Goal: Task Accomplishment & Management: Manage account settings

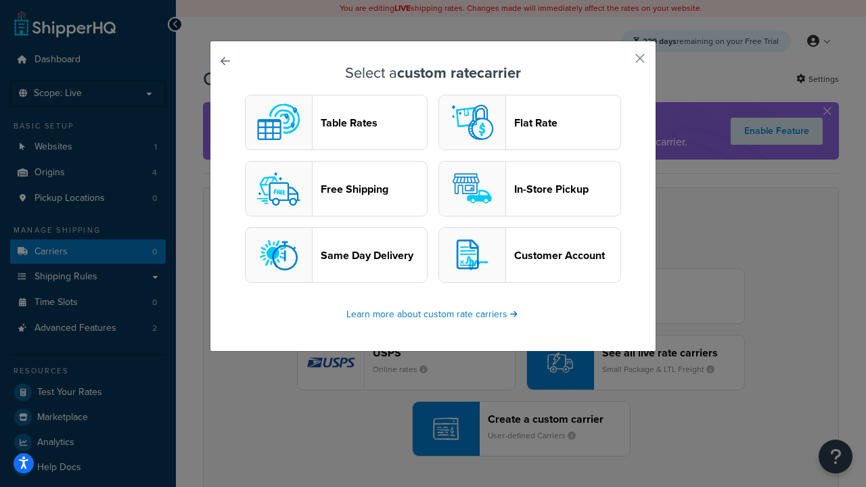
click at [336, 122] on header "Table Rates" at bounding box center [374, 122] width 106 height 13
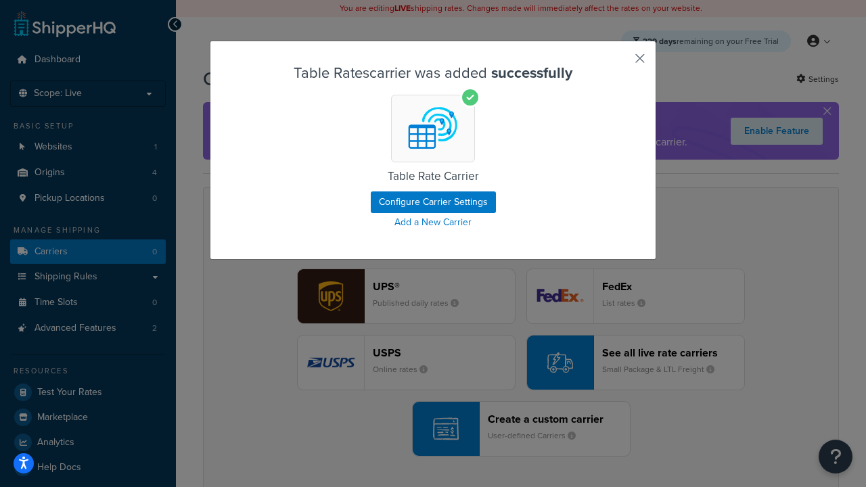
click at [619, 63] on button "button" at bounding box center [619, 63] width 3 height 3
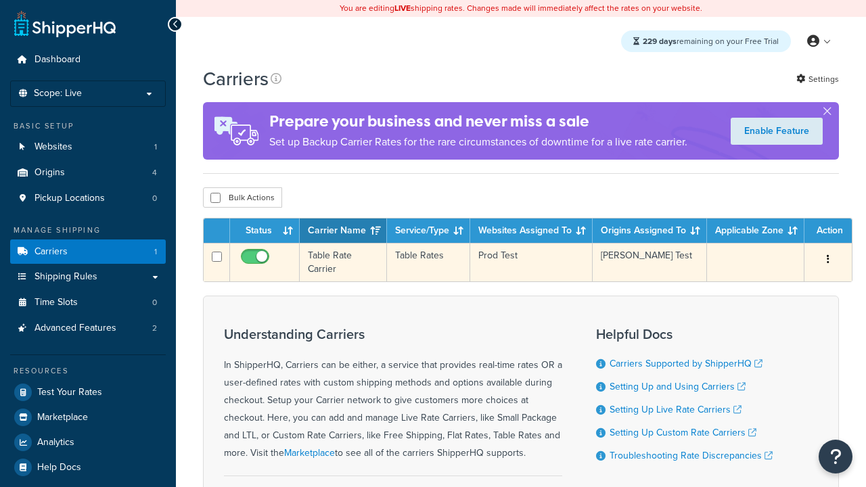
click at [828, 262] on icon "button" at bounding box center [827, 258] width 3 height 9
click at [0, 0] on link "Edit" at bounding box center [0, 0] width 0 height 0
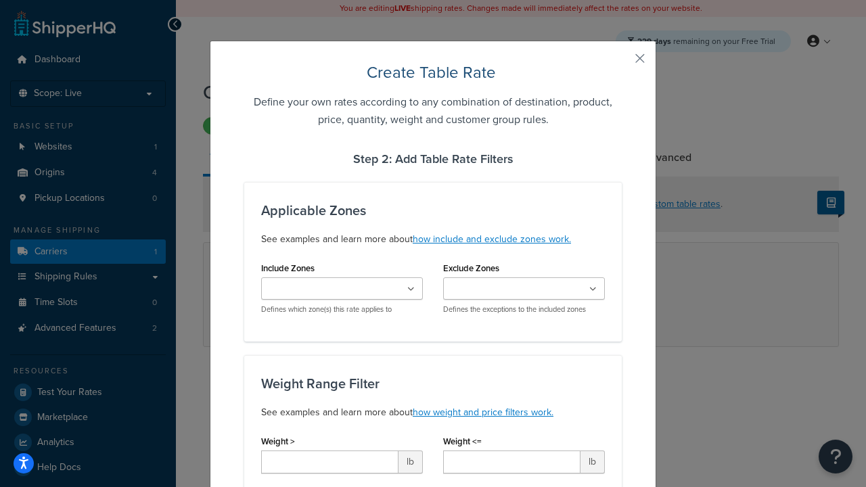
type input "10"
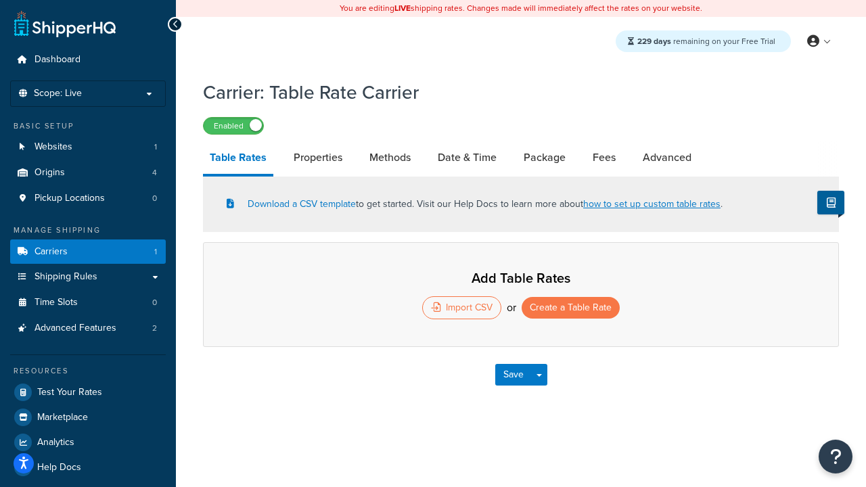
select select "25"
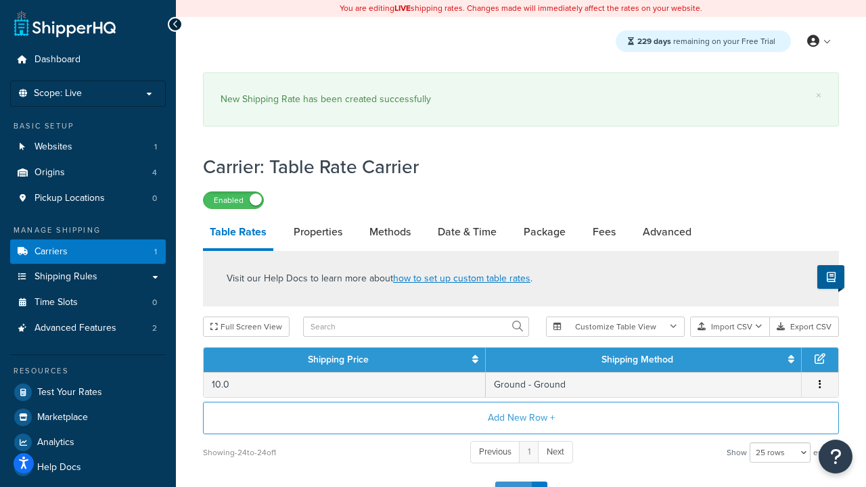
click at [513, 481] on button "Save" at bounding box center [513, 492] width 37 height 22
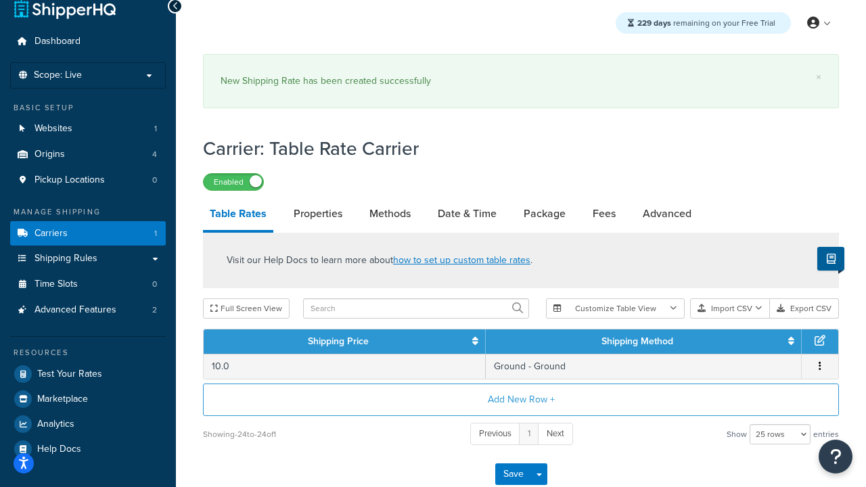
scroll to position [0, 0]
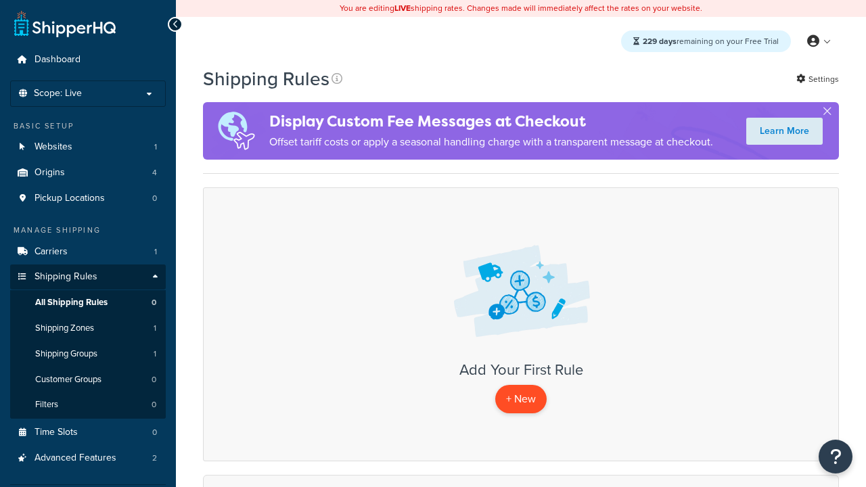
click at [521, 399] on p "+ New" at bounding box center [520, 399] width 51 height 28
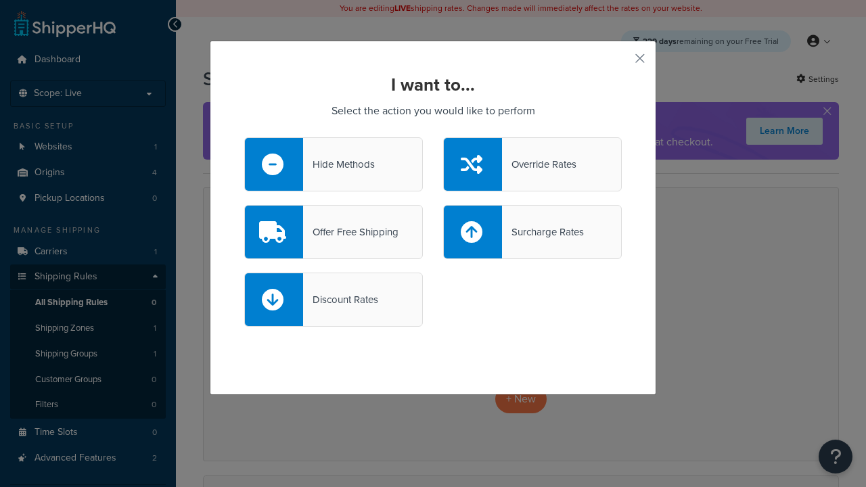
click at [532, 164] on div "Override Rates" at bounding box center [539, 164] width 74 height 19
click at [0, 0] on input "Override Rates" at bounding box center [0, 0] width 0 height 0
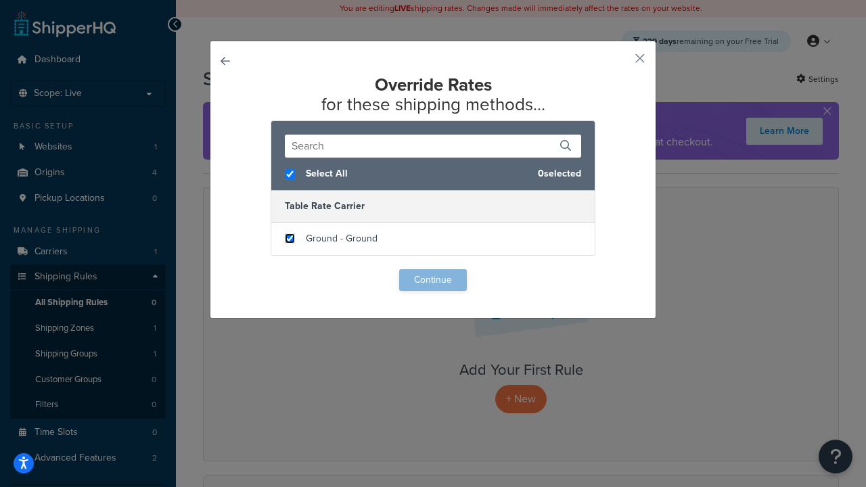
click at [289, 239] on input "checkbox" at bounding box center [290, 238] width 10 height 10
checkbox input "true"
click at [433, 280] on button "Continue" at bounding box center [433, 280] width 68 height 22
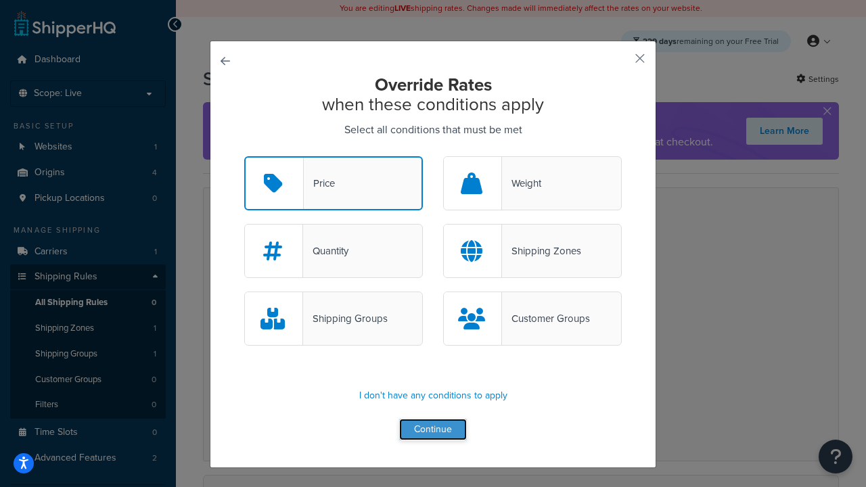
click at [433, 430] on button "Continue" at bounding box center [433, 430] width 68 height 22
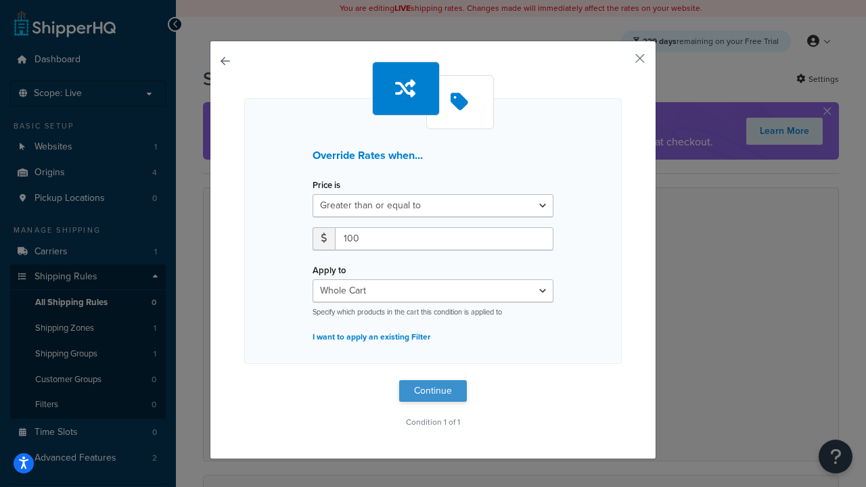
type input "100"
click at [433, 391] on button "Continue" at bounding box center [433, 391] width 68 height 22
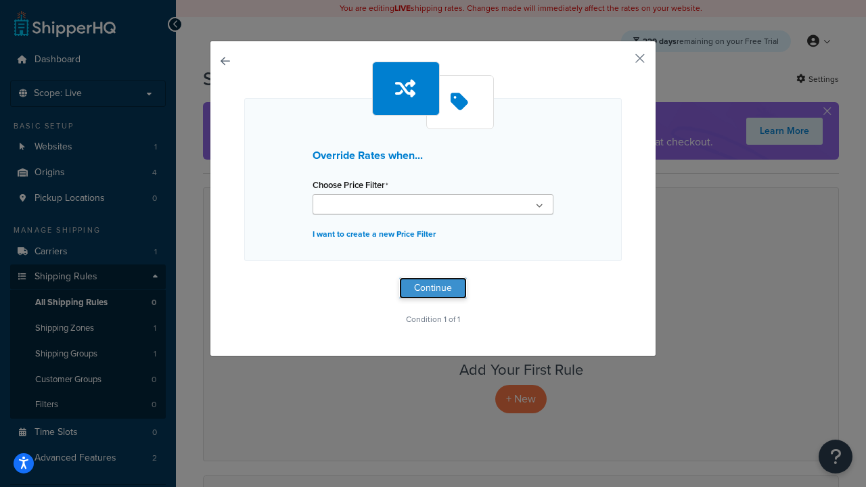
click at [433, 288] on button "Continue" at bounding box center [433, 288] width 68 height 22
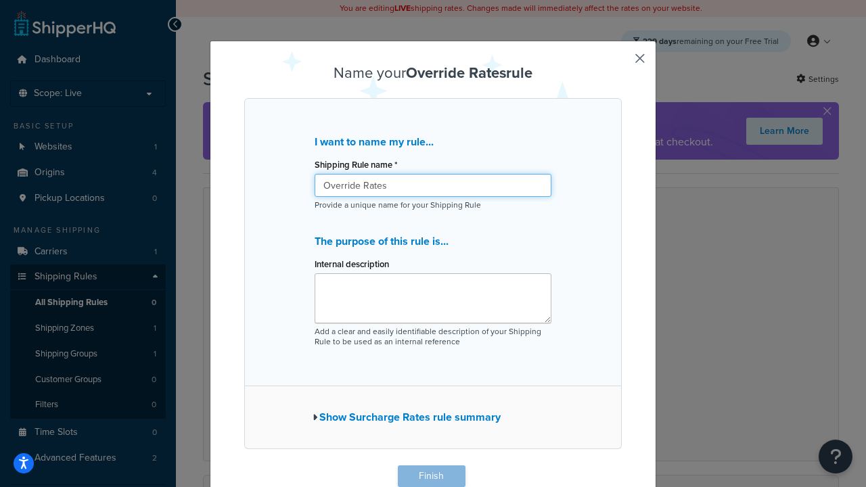
type input "Override Rates"
click at [431, 476] on button "Finish" at bounding box center [432, 476] width 68 height 22
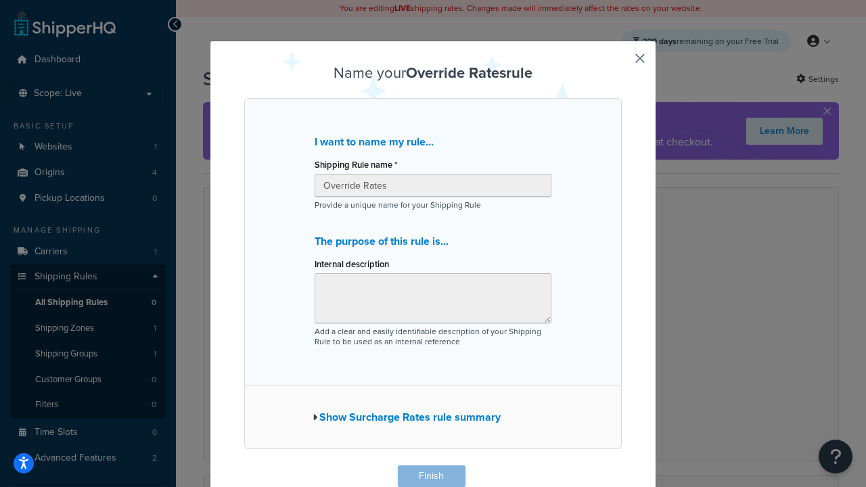
scroll to position [1, 0]
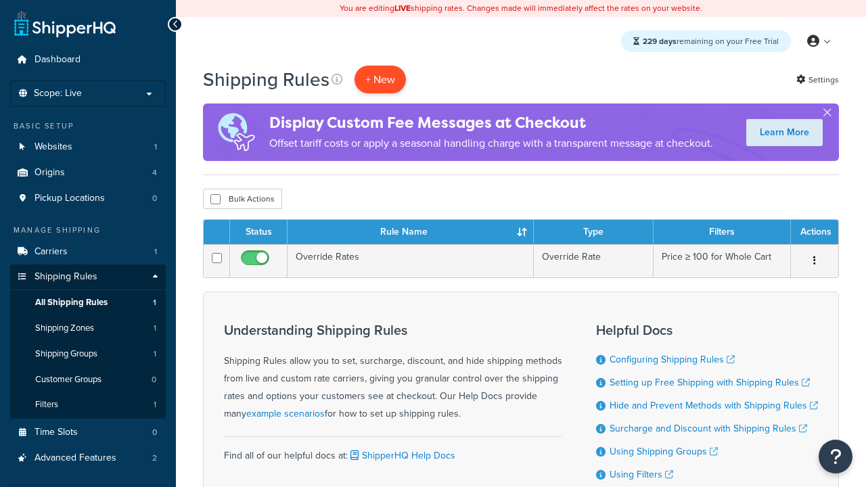
click at [380, 79] on p "+ New" at bounding box center [379, 80] width 51 height 28
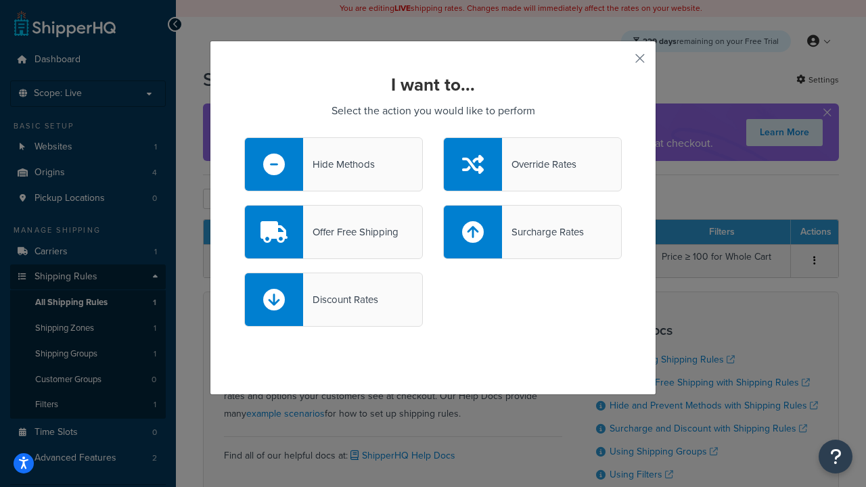
click at [333, 232] on div "Offer Free Shipping" at bounding box center [350, 231] width 95 height 19
click at [0, 0] on input "Offer Free Shipping" at bounding box center [0, 0] width 0 height 0
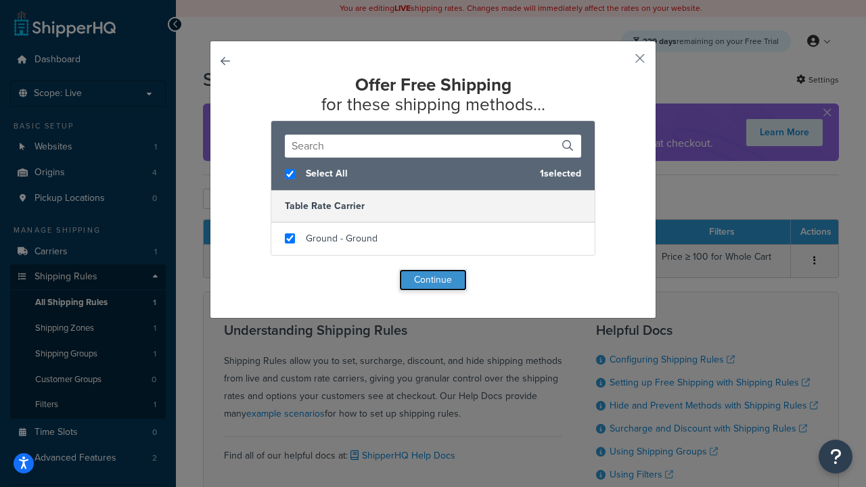
click at [433, 280] on button "Continue" at bounding box center [433, 280] width 68 height 22
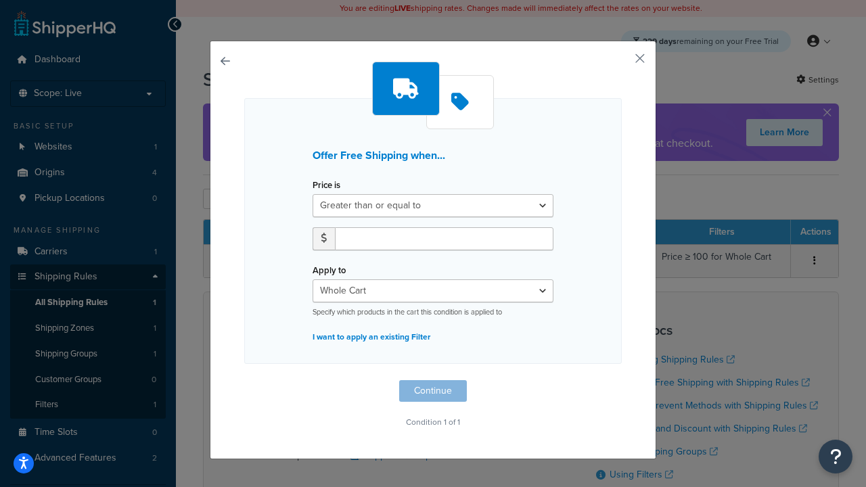
click at [326, 185] on label "Price is" at bounding box center [326, 185] width 28 height 10
click at [326, 194] on select "Greater than or equal to Between or equal to Less than or equal to" at bounding box center [432, 205] width 241 height 23
click at [444, 238] on input "number" at bounding box center [444, 238] width 218 height 23
type input "50"
click at [433, 391] on button "Continue" at bounding box center [433, 391] width 68 height 22
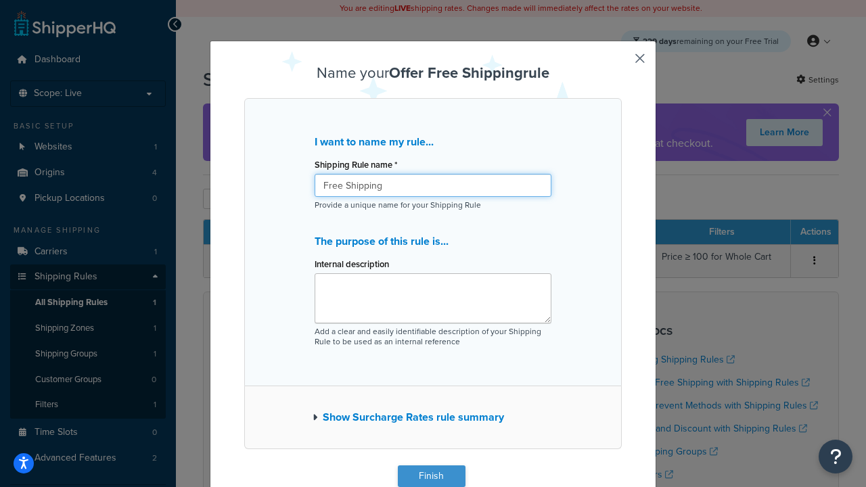
type input "Free Shipping"
click at [431, 476] on button "Finish" at bounding box center [432, 476] width 68 height 22
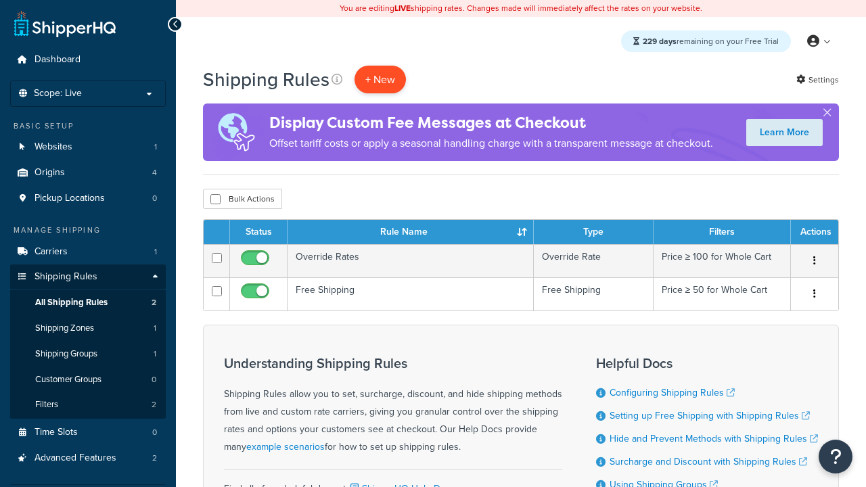
click at [380, 79] on p "+ New" at bounding box center [379, 80] width 51 height 28
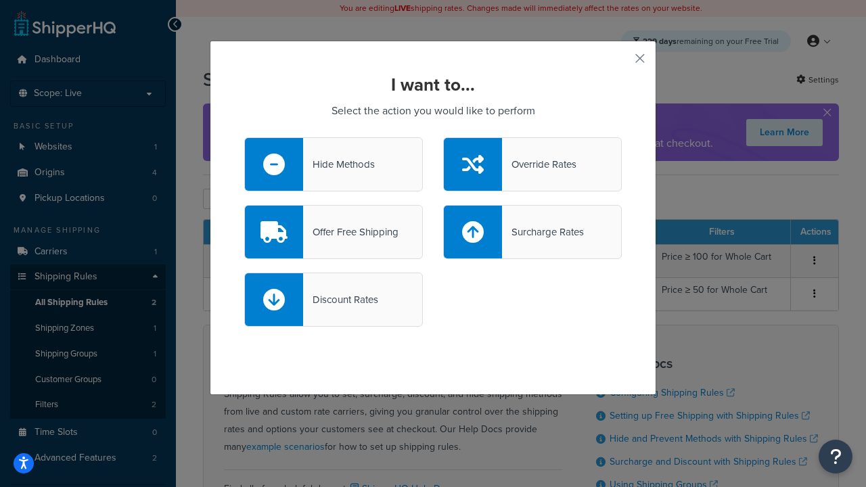
click at [532, 232] on div "Surcharge Rates" at bounding box center [543, 231] width 82 height 19
click at [0, 0] on input "Surcharge Rates" at bounding box center [0, 0] width 0 height 0
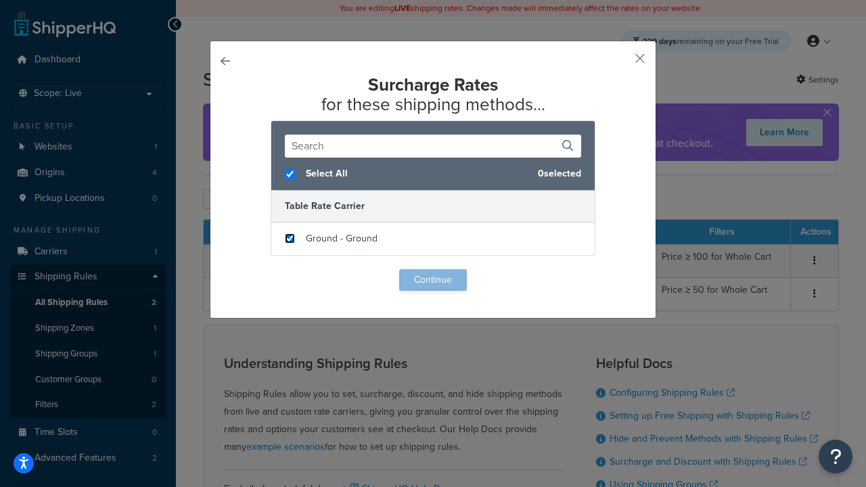
click at [289, 239] on input "checkbox" at bounding box center [290, 238] width 10 height 10
checkbox input "true"
click at [433, 280] on button "Continue" at bounding box center [433, 280] width 68 height 22
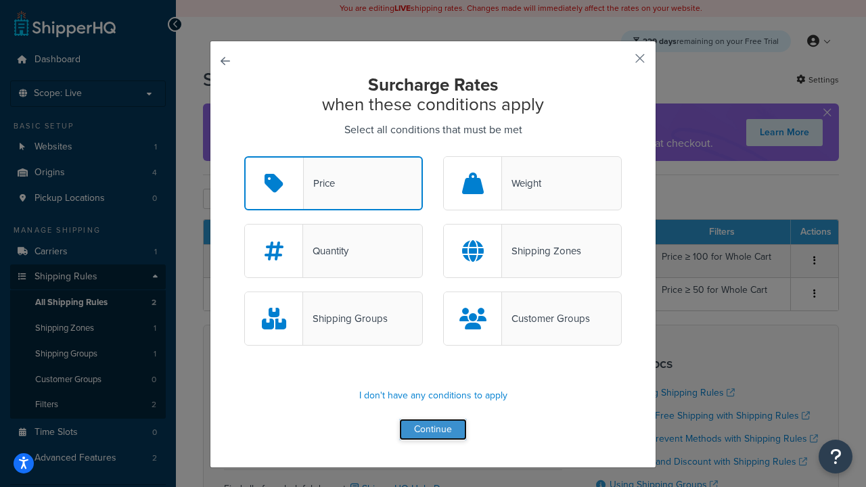
click at [433, 430] on button "Continue" at bounding box center [433, 430] width 68 height 22
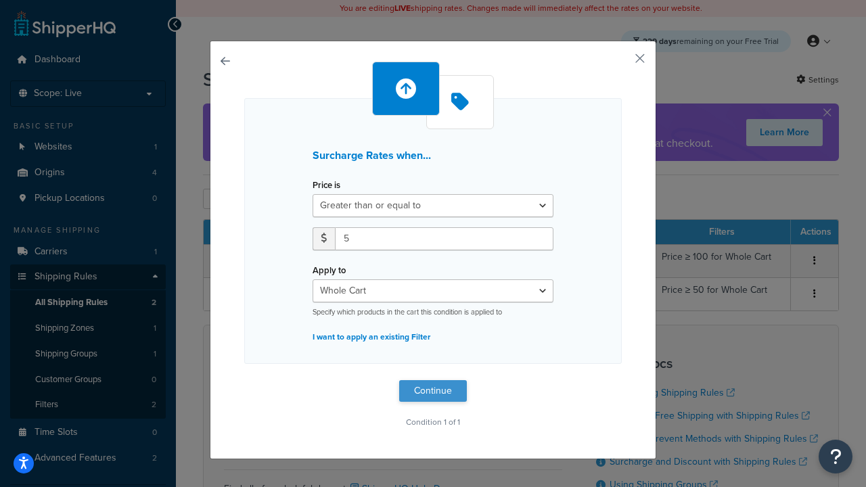
type input "5"
click at [433, 391] on button "Continue" at bounding box center [433, 391] width 68 height 22
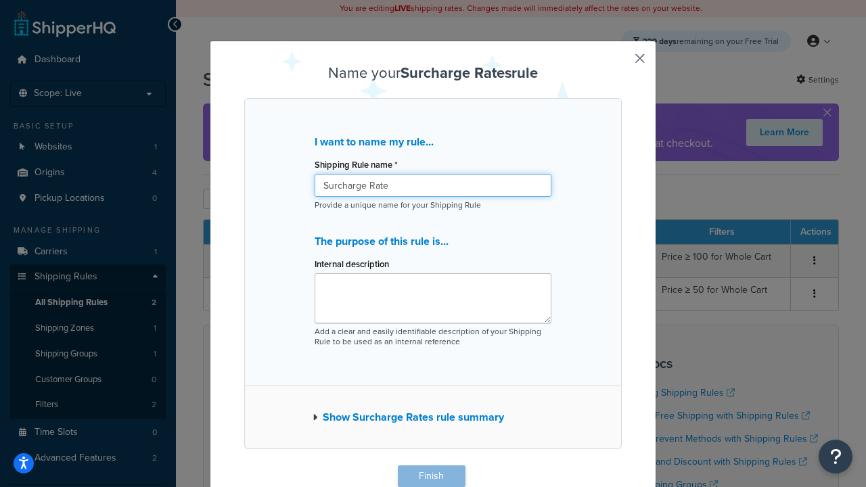
type input "Surcharge Rate"
click at [431, 476] on button "Finish" at bounding box center [432, 476] width 68 height 22
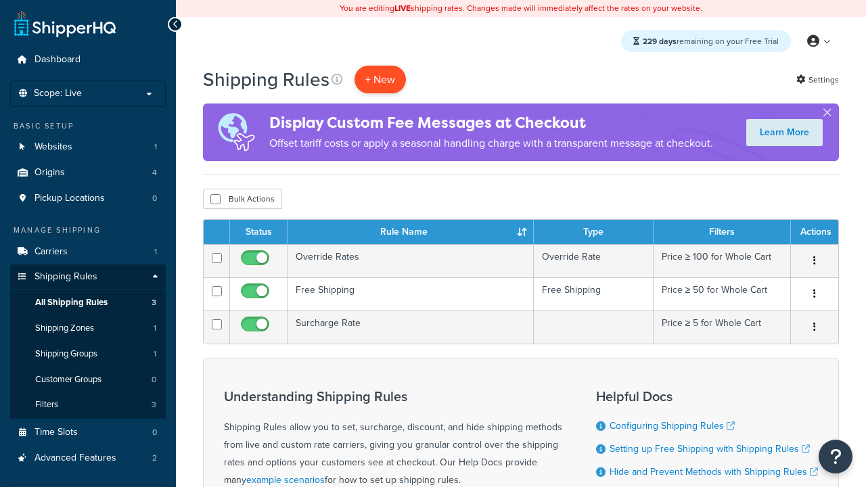
click at [380, 79] on p "+ New" at bounding box center [379, 80] width 51 height 28
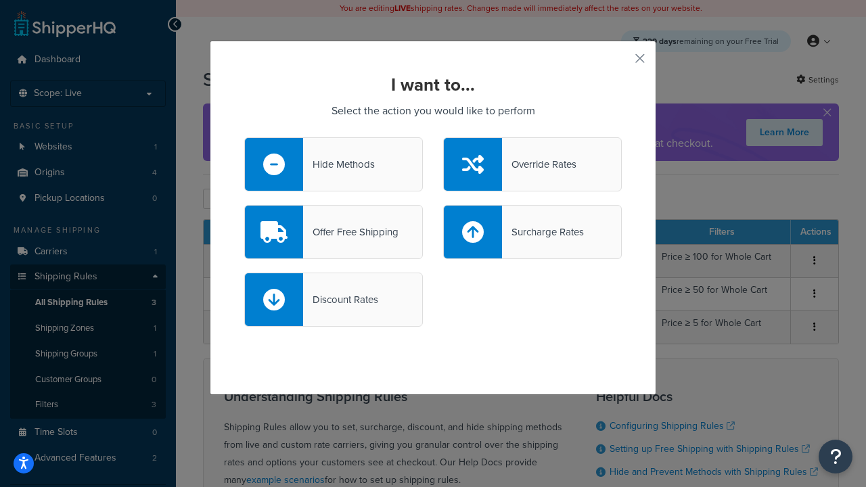
click at [333, 300] on div "Discount Rates" at bounding box center [340, 299] width 75 height 19
click at [0, 0] on input "Discount Rates" at bounding box center [0, 0] width 0 height 0
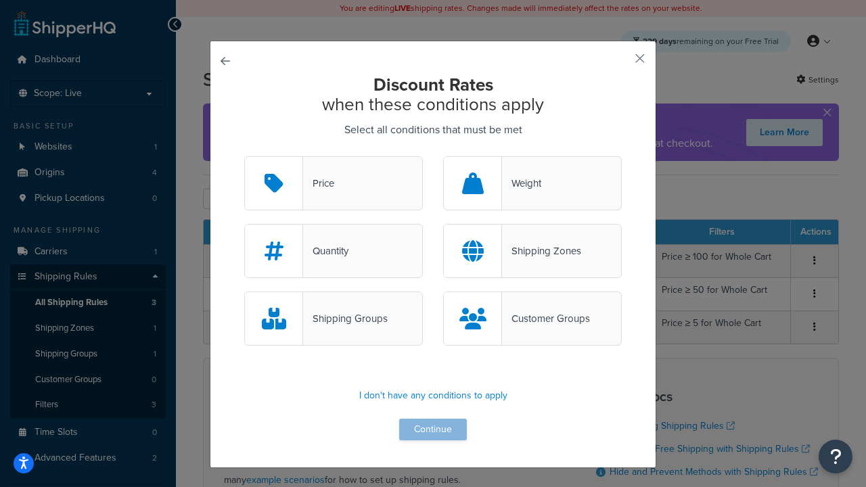
click at [333, 184] on div "Price" at bounding box center [318, 183] width 31 height 19
click at [0, 0] on input "Price" at bounding box center [0, 0] width 0 height 0
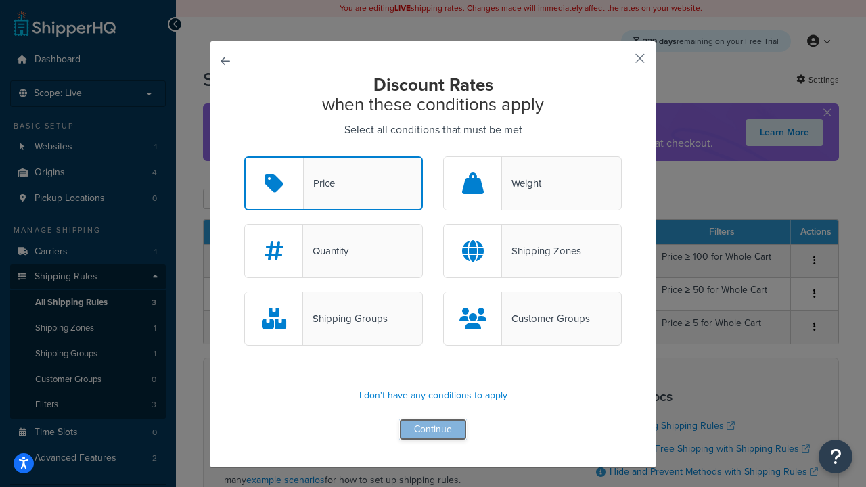
click at [433, 430] on button "Continue" at bounding box center [433, 430] width 68 height 22
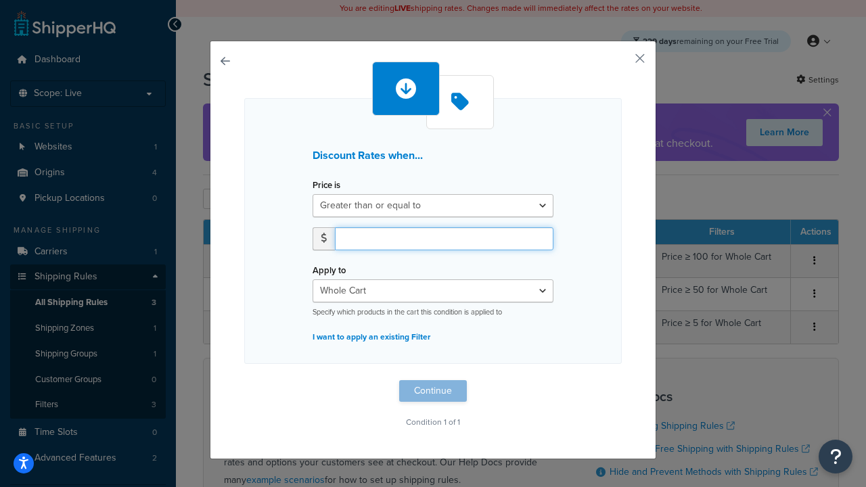
click at [444, 238] on input "number" at bounding box center [444, 238] width 218 height 23
type input "5"
click at [433, 391] on button "Continue" at bounding box center [433, 391] width 68 height 22
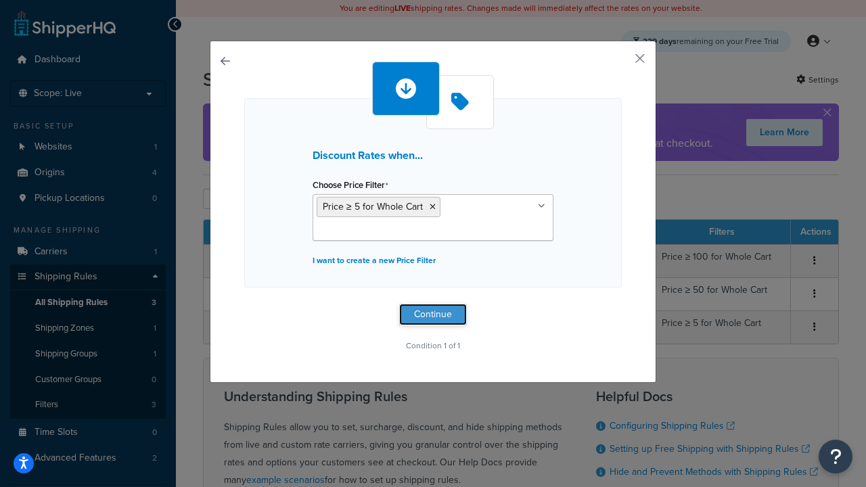
click at [433, 314] on button "Continue" at bounding box center [433, 315] width 68 height 22
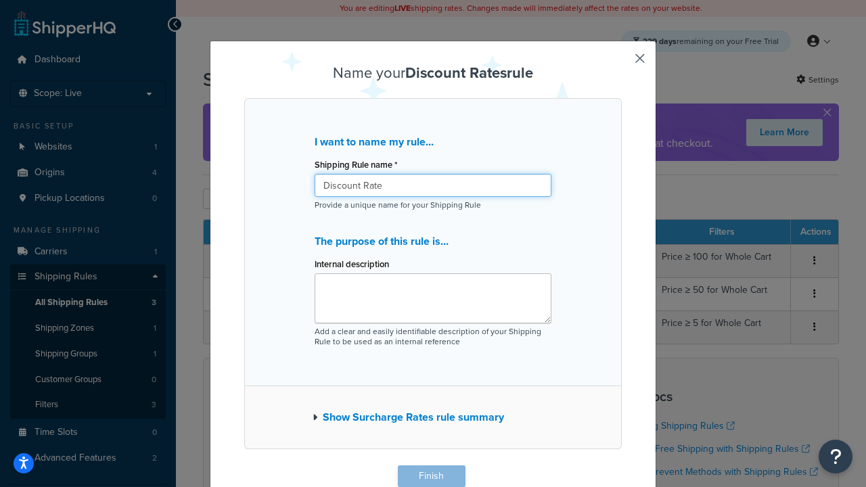
type input "Discount Rate"
click at [431, 476] on button "Finish" at bounding box center [432, 476] width 68 height 22
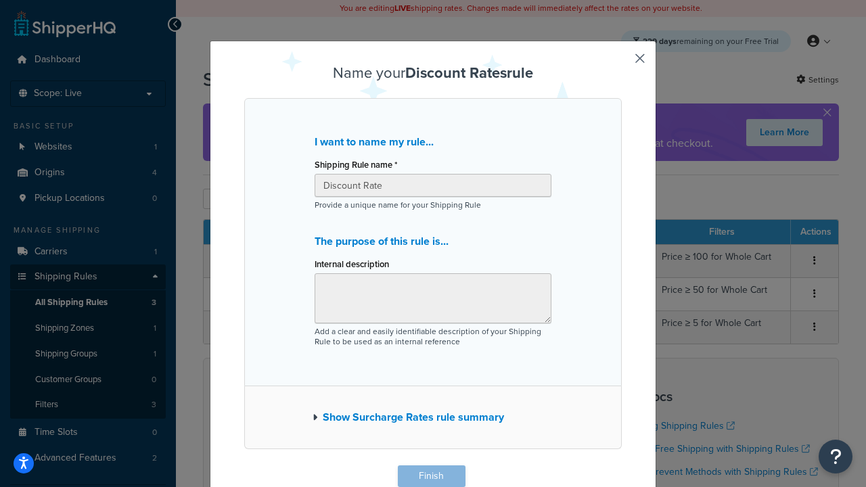
scroll to position [1, 0]
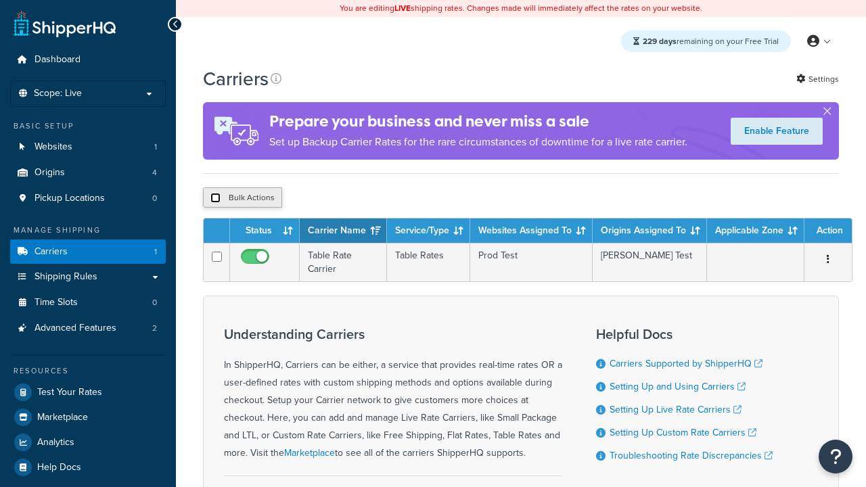
click at [215, 199] on input "checkbox" at bounding box center [215, 198] width 10 height 10
checkbox input "true"
click at [0, 0] on button "Delete" at bounding box center [0, 0] width 0 height 0
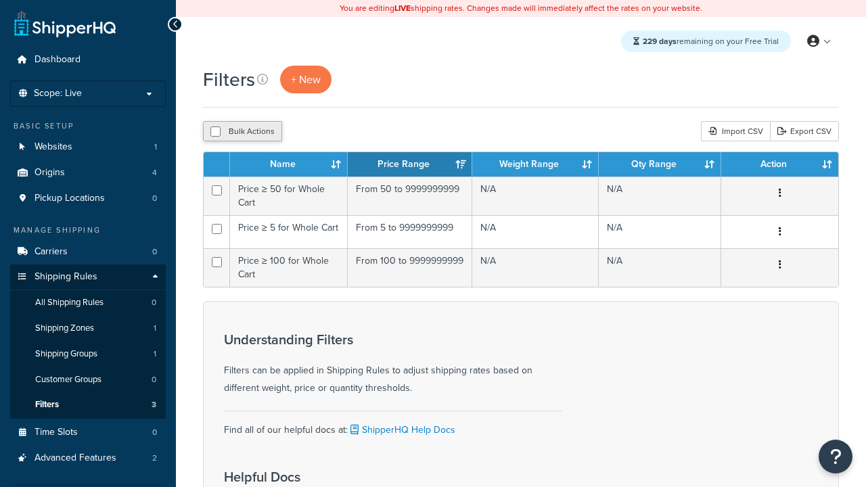
click at [242, 132] on button "Bulk Actions" at bounding box center [242, 131] width 79 height 20
checkbox input "true"
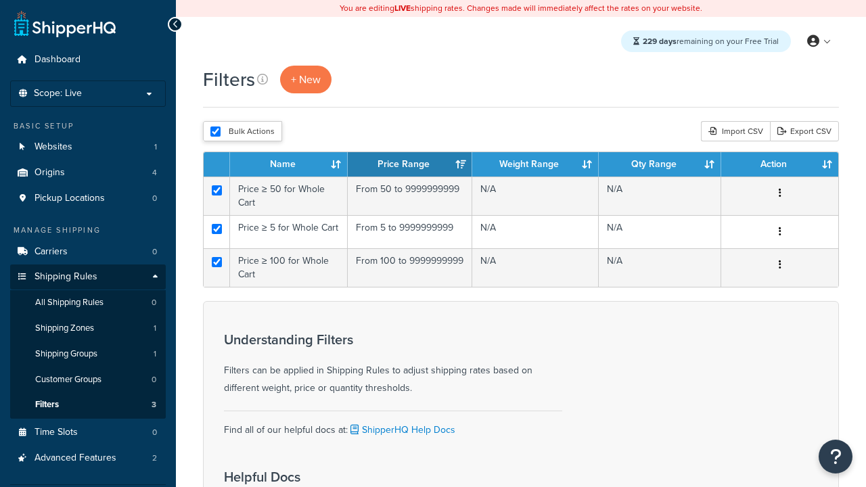
click at [0, 0] on button "Delete" at bounding box center [0, 0] width 0 height 0
